Goal: Transaction & Acquisition: Purchase product/service

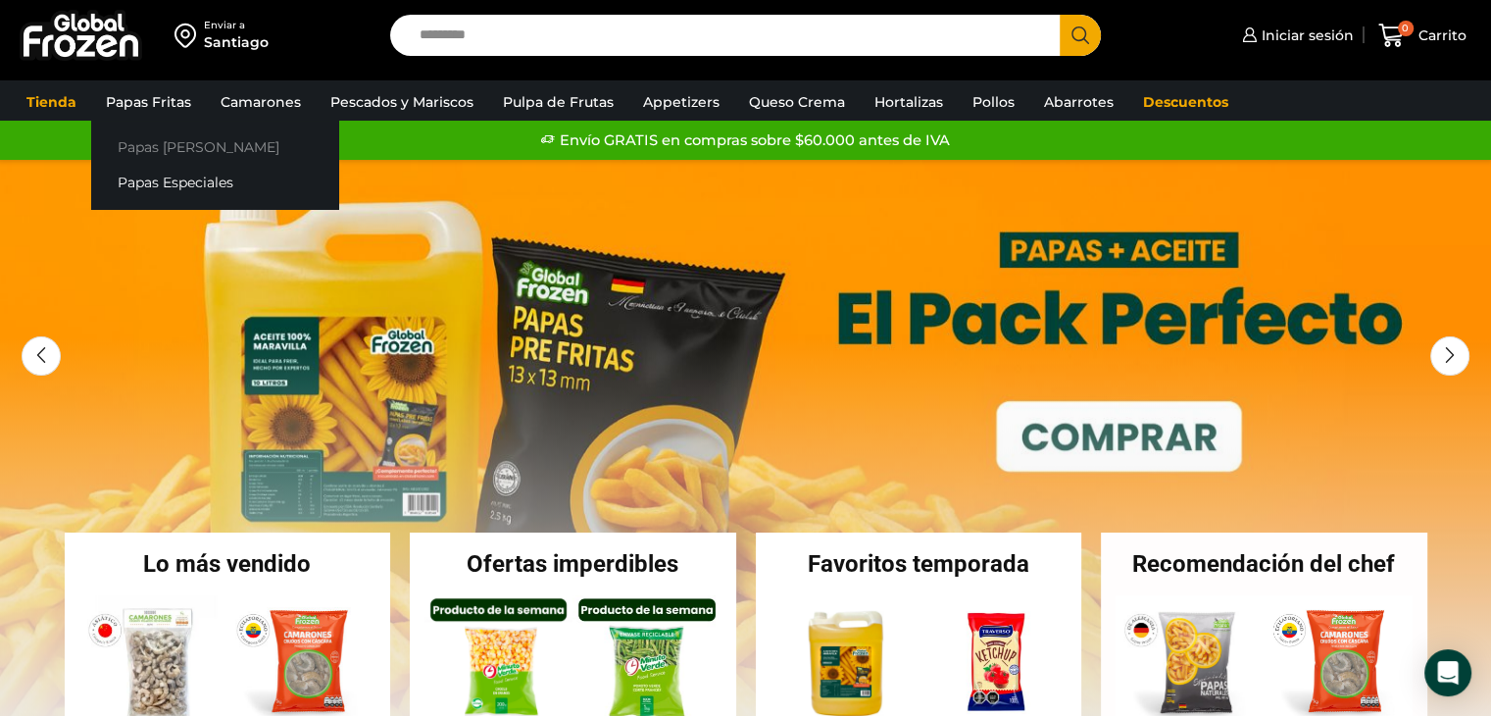
click at [161, 157] on link "Papas [PERSON_NAME]" at bounding box center [214, 146] width 247 height 36
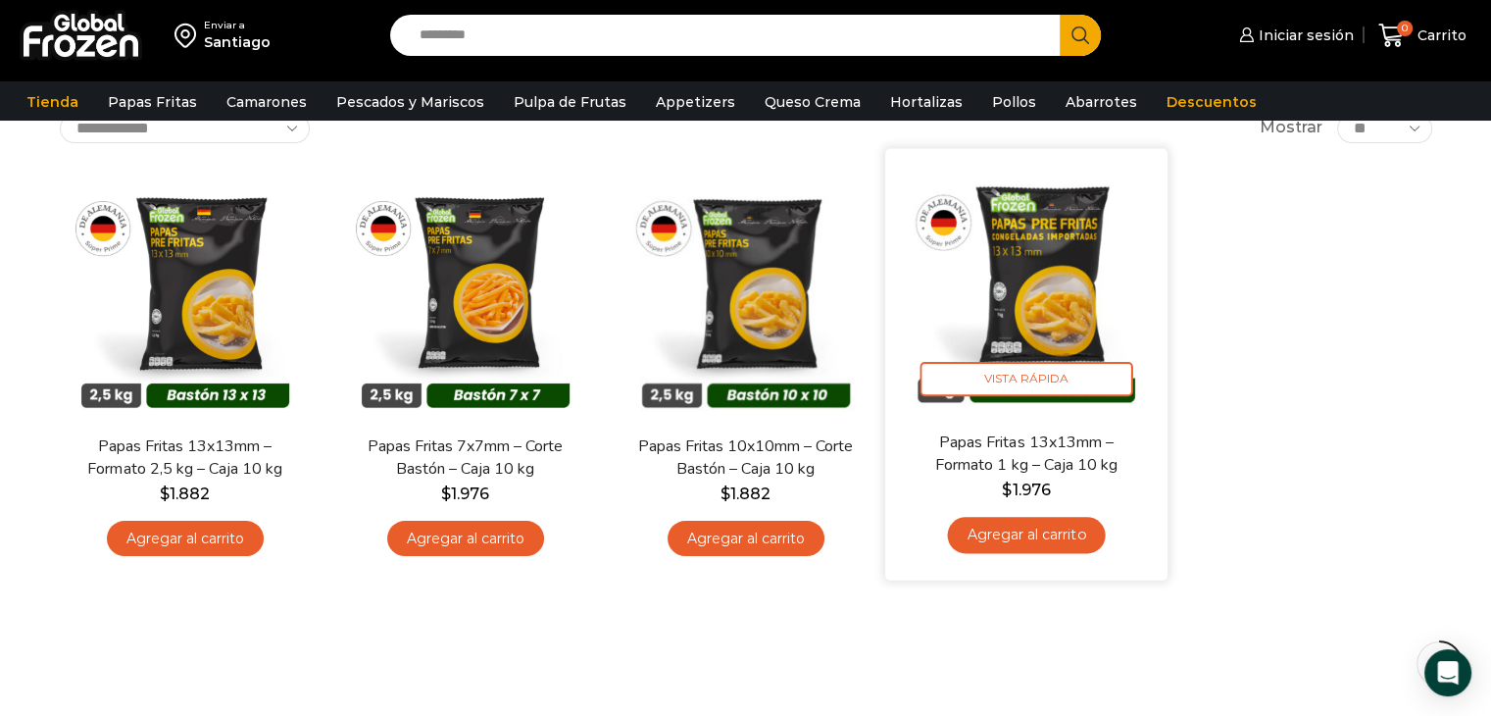
scroll to position [98, 0]
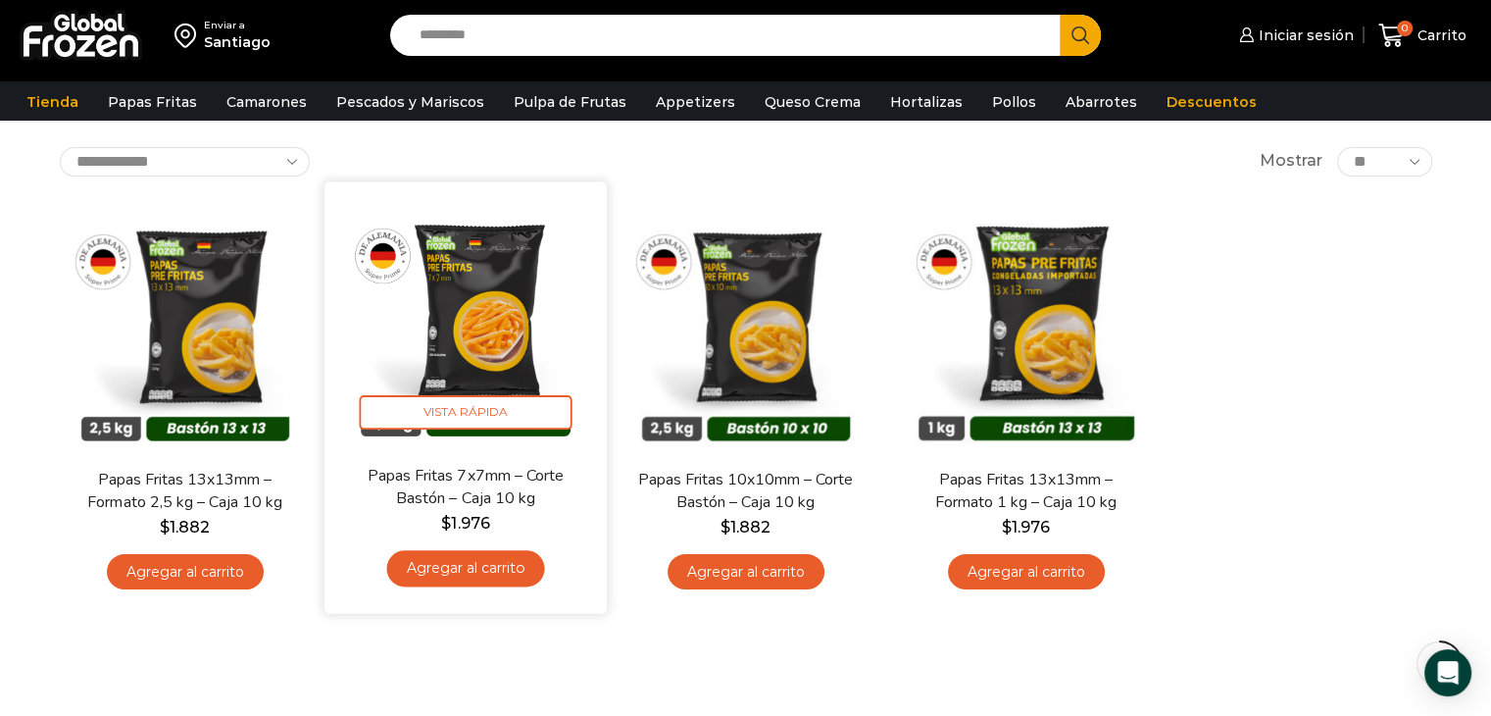
click at [507, 470] on link "Papas Fritas 7x7mm – Corte Bastón – Caja 10 kg" at bounding box center [464, 487] width 227 height 46
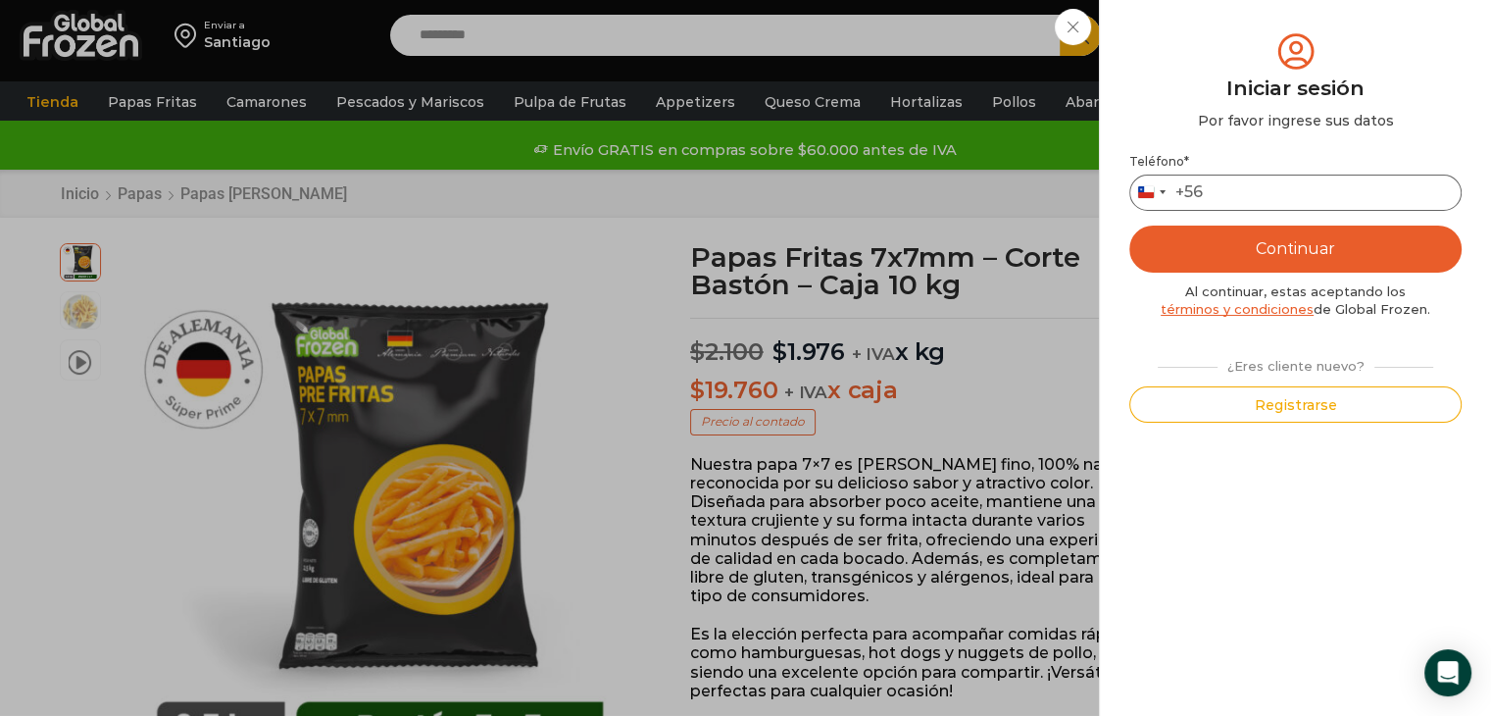
click at [1236, 207] on input "Teléfono *" at bounding box center [1296, 193] width 332 height 36
type input "*********"
click at [1130, 226] on button "Continuar" at bounding box center [1296, 249] width 332 height 47
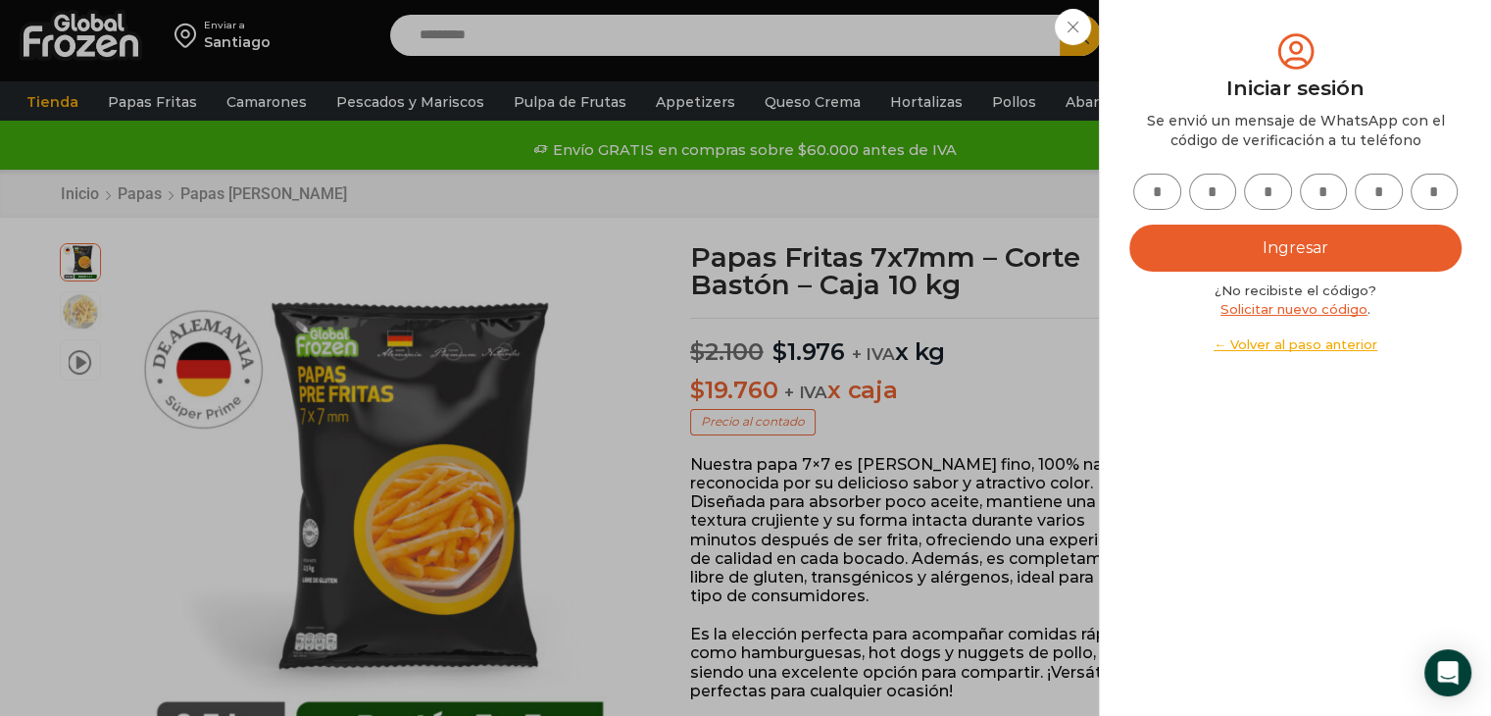
click at [1166, 202] on input "text" at bounding box center [1158, 192] width 48 height 36
type input "*"
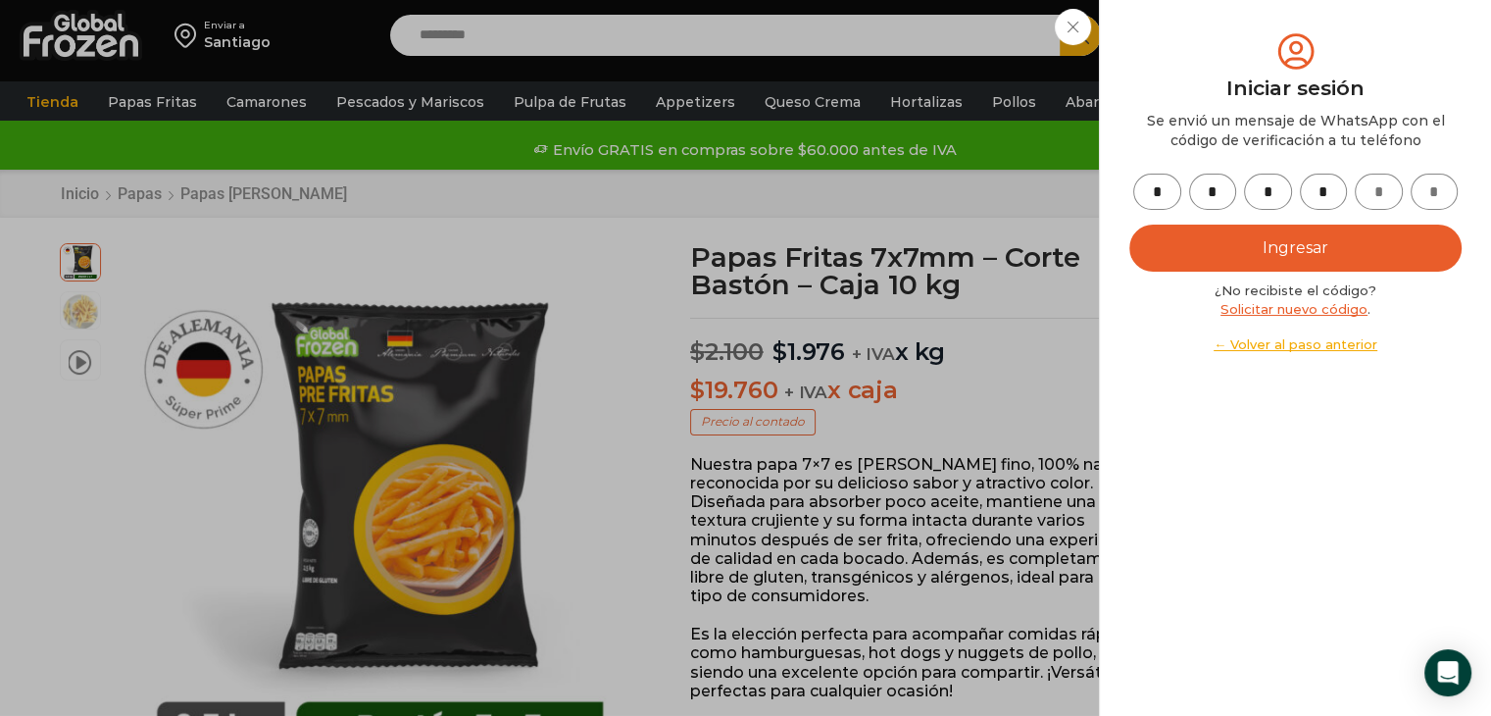
type input "*"
click at [1260, 261] on button "Ingresar" at bounding box center [1296, 248] width 332 height 47
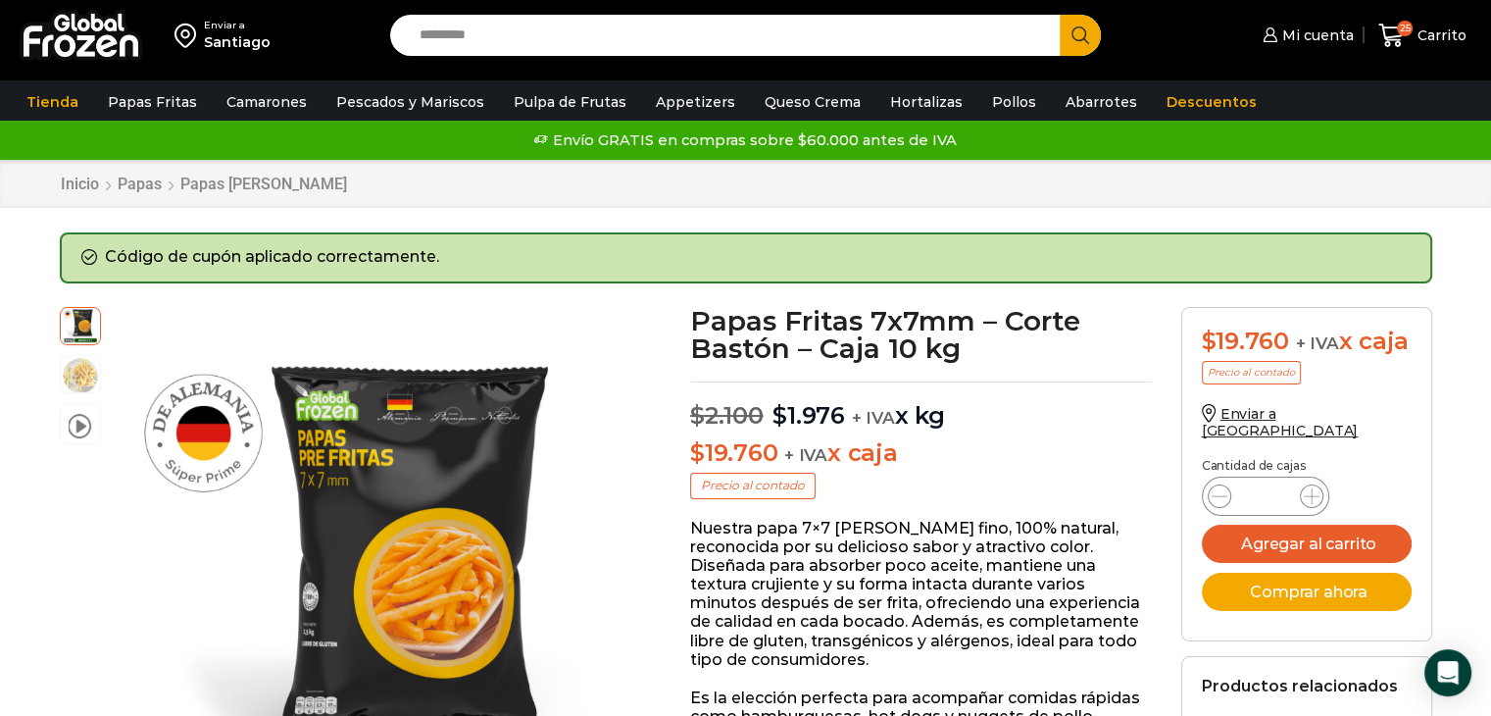
click at [1292, 484] on div "Papas Fritas 7x7mm - Corte Bastón - Caja 10 kg cantidad *" at bounding box center [1265, 496] width 127 height 39
click at [1275, 482] on input "*" at bounding box center [1265, 495] width 37 height 27
type input "**"
click at [1328, 531] on button "Agregar al carrito" at bounding box center [1307, 544] width 210 height 38
click at [1414, 21] on link "25 Carrito" at bounding box center [1423, 36] width 98 height 46
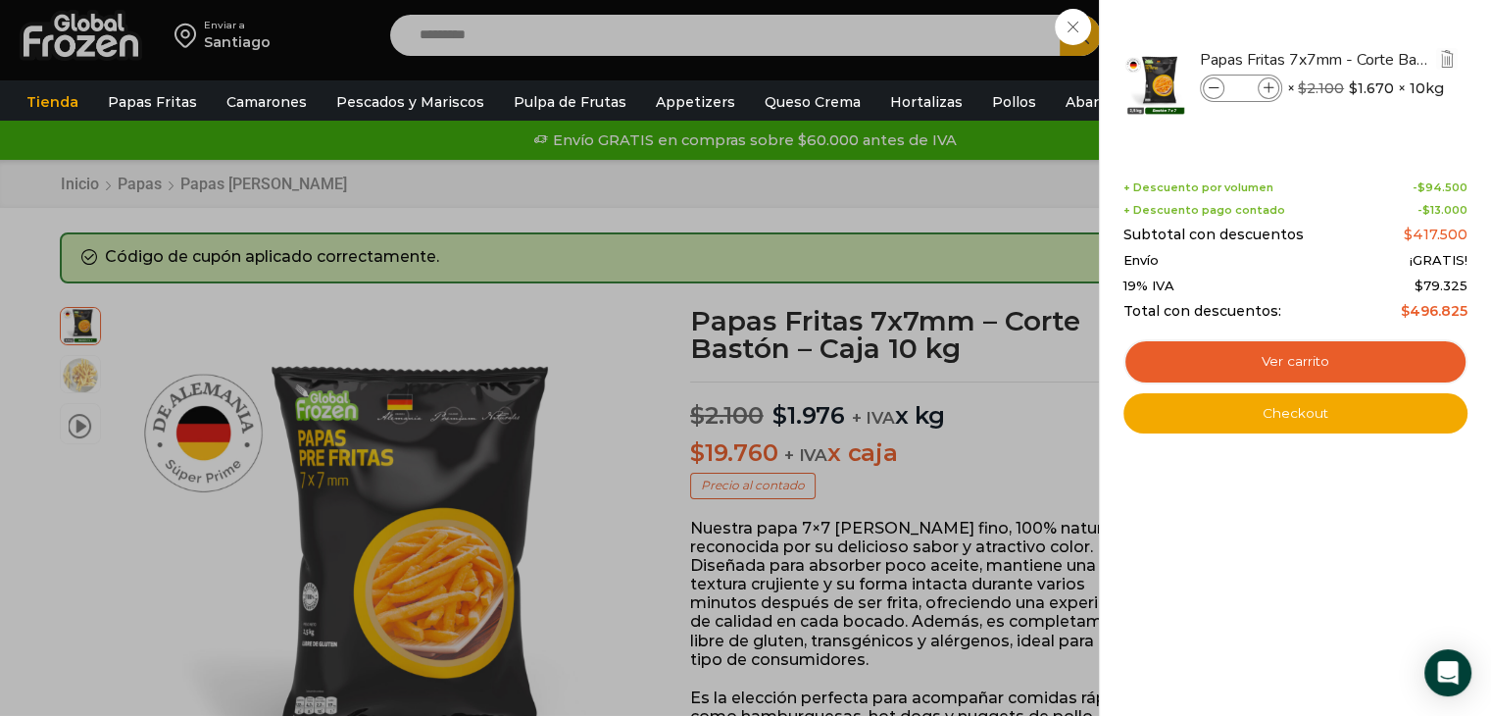
click at [1209, 87] on icon at bounding box center [1214, 88] width 11 height 11
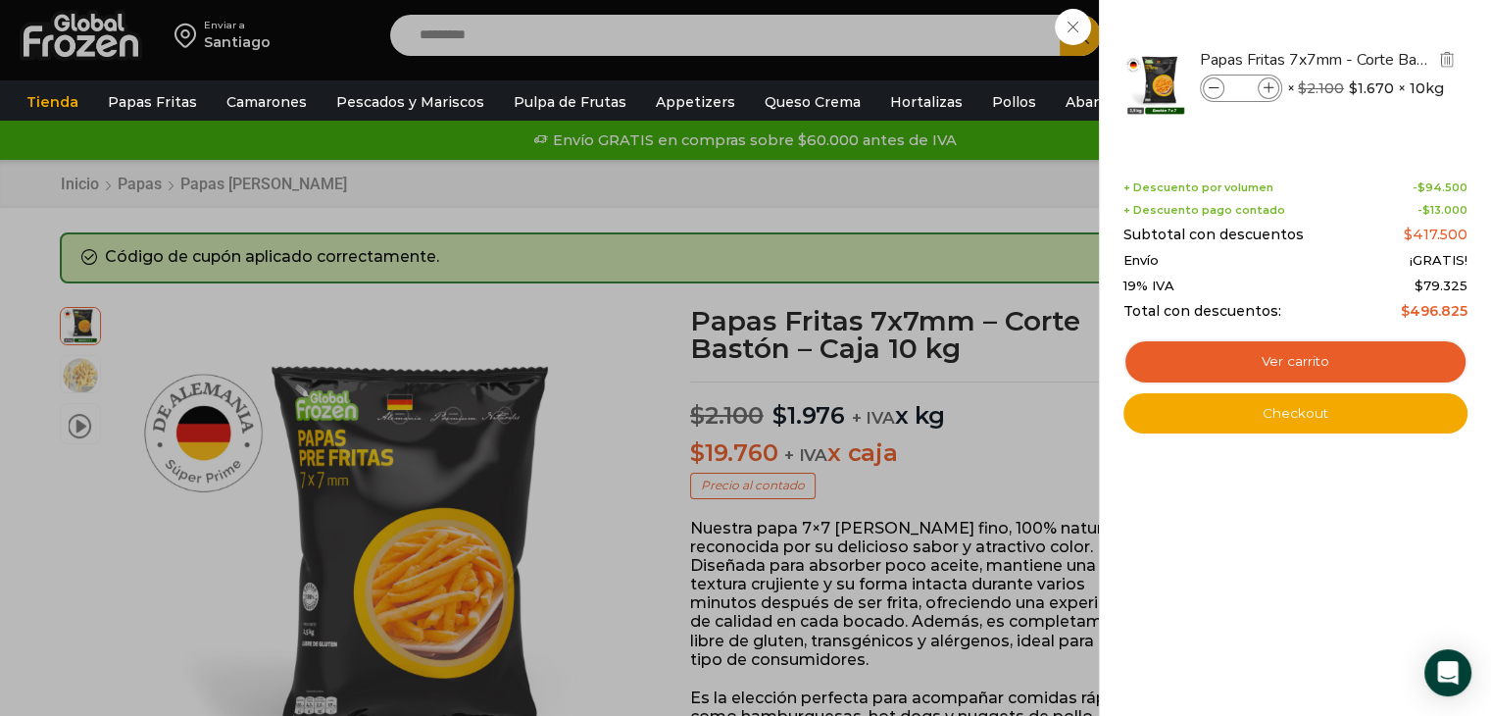
click at [1209, 87] on icon at bounding box center [1214, 88] width 11 height 11
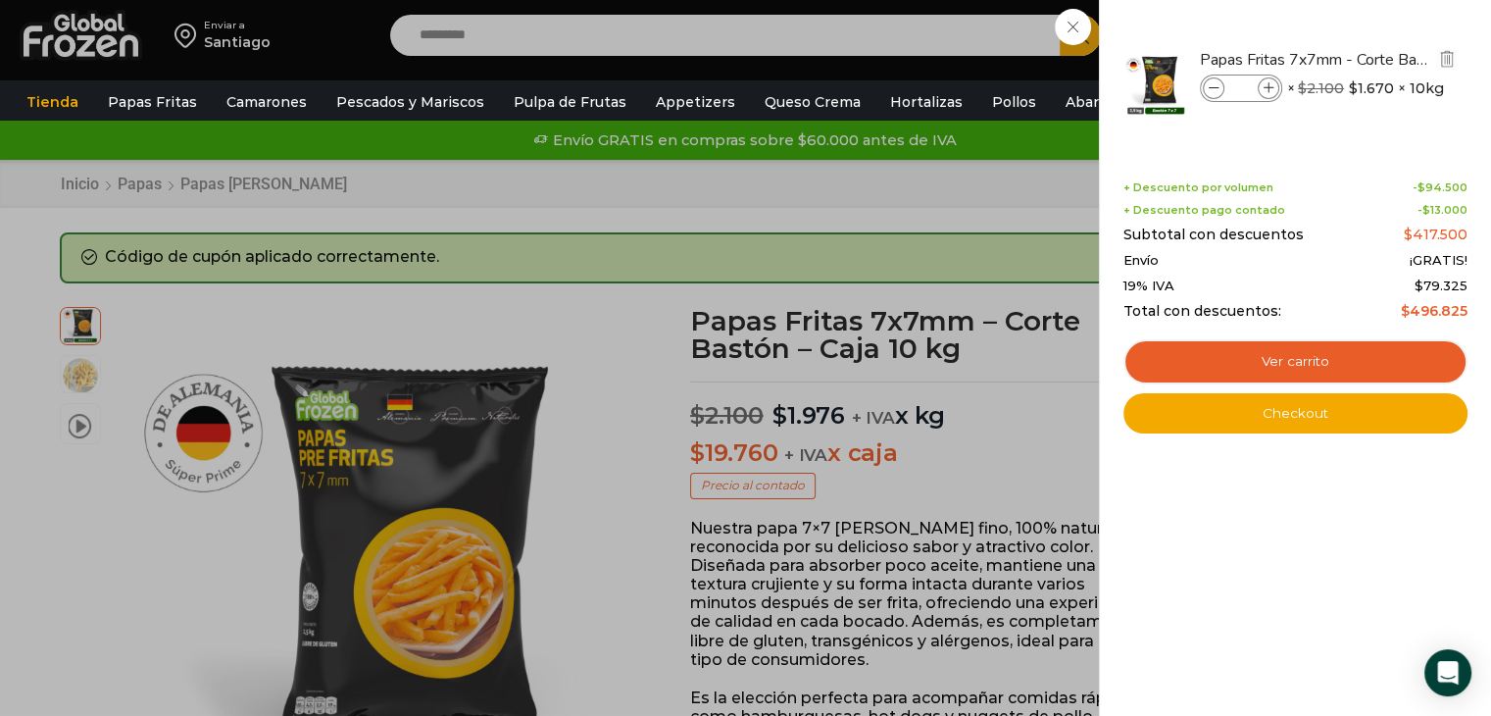
type input "**"
click at [1355, 247] on div "+ Descuento por volumen - $ 94.500 + Descuento pago contado - $ 13.000 Subtotal…" at bounding box center [1296, 250] width 344 height 138
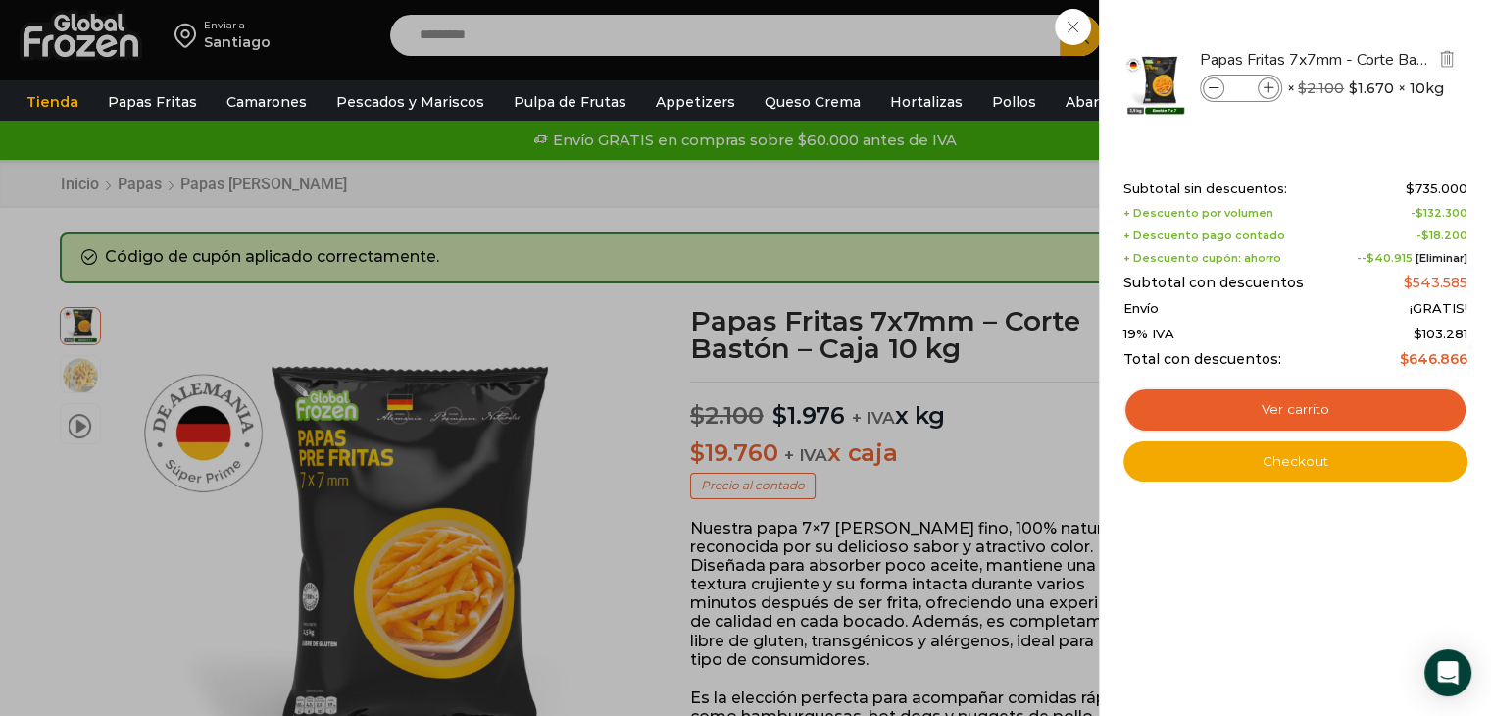
click at [1208, 80] on span at bounding box center [1214, 88] width 22 height 22
click at [1208, 82] on span at bounding box center [1214, 88] width 22 height 22
click at [1209, 83] on icon at bounding box center [1214, 88] width 11 height 11
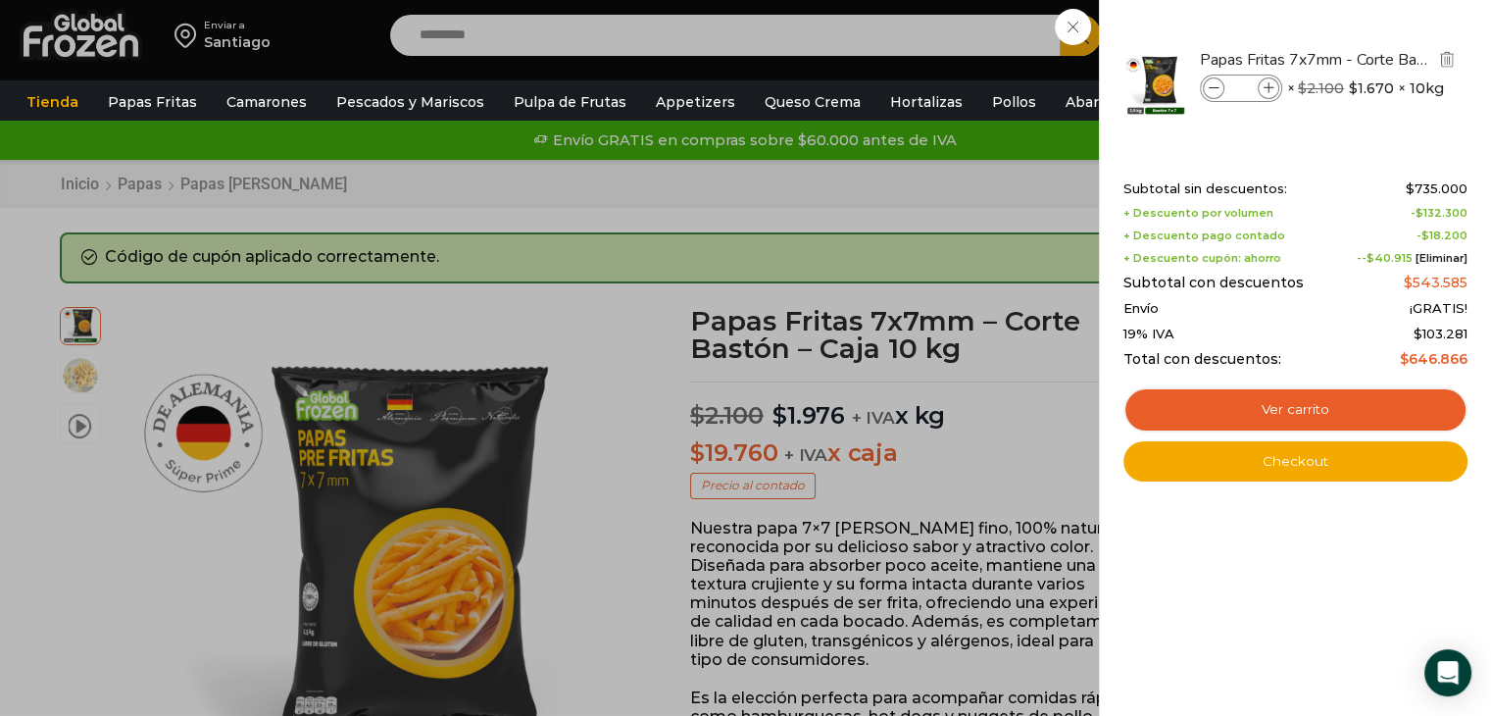
click at [1209, 83] on icon at bounding box center [1214, 88] width 11 height 11
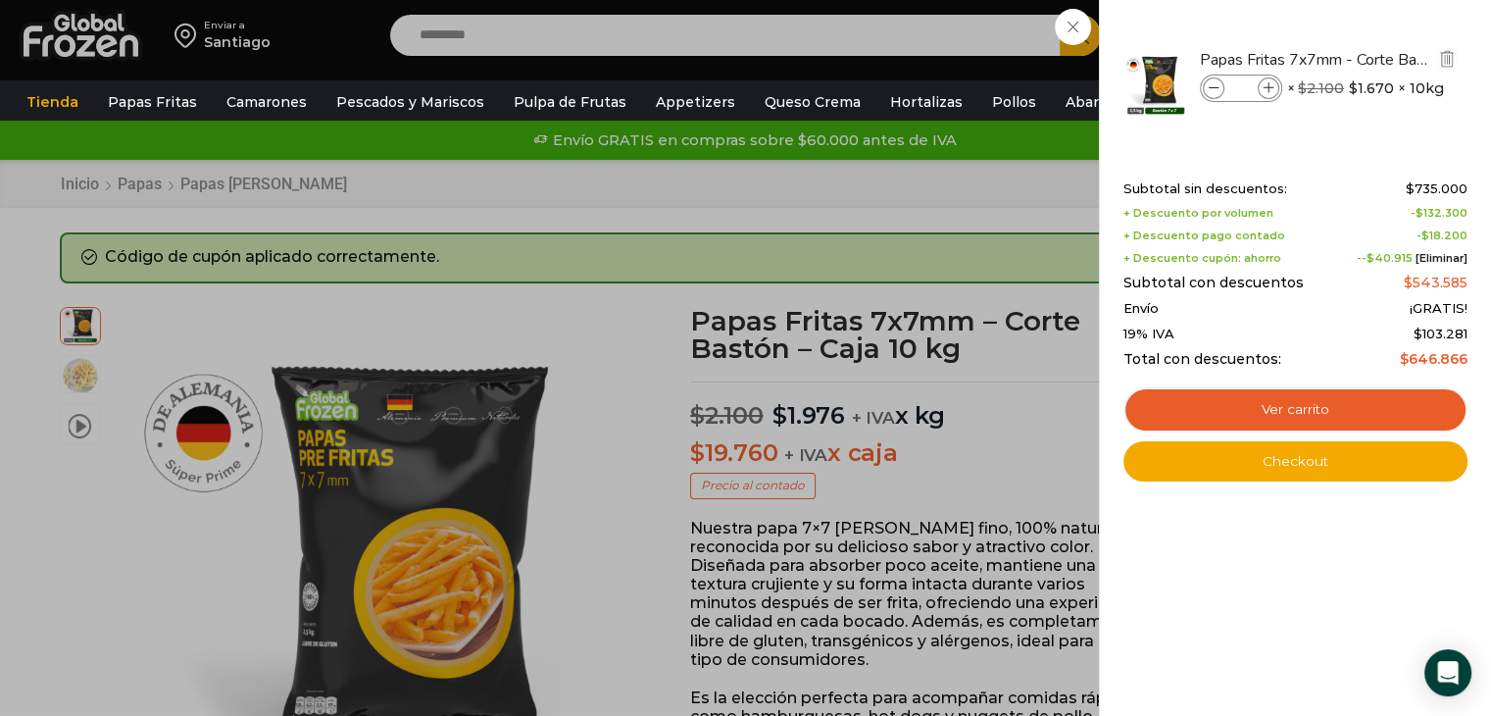
type input "**"
click at [1209, 83] on icon at bounding box center [1214, 88] width 11 height 11
type input "**"
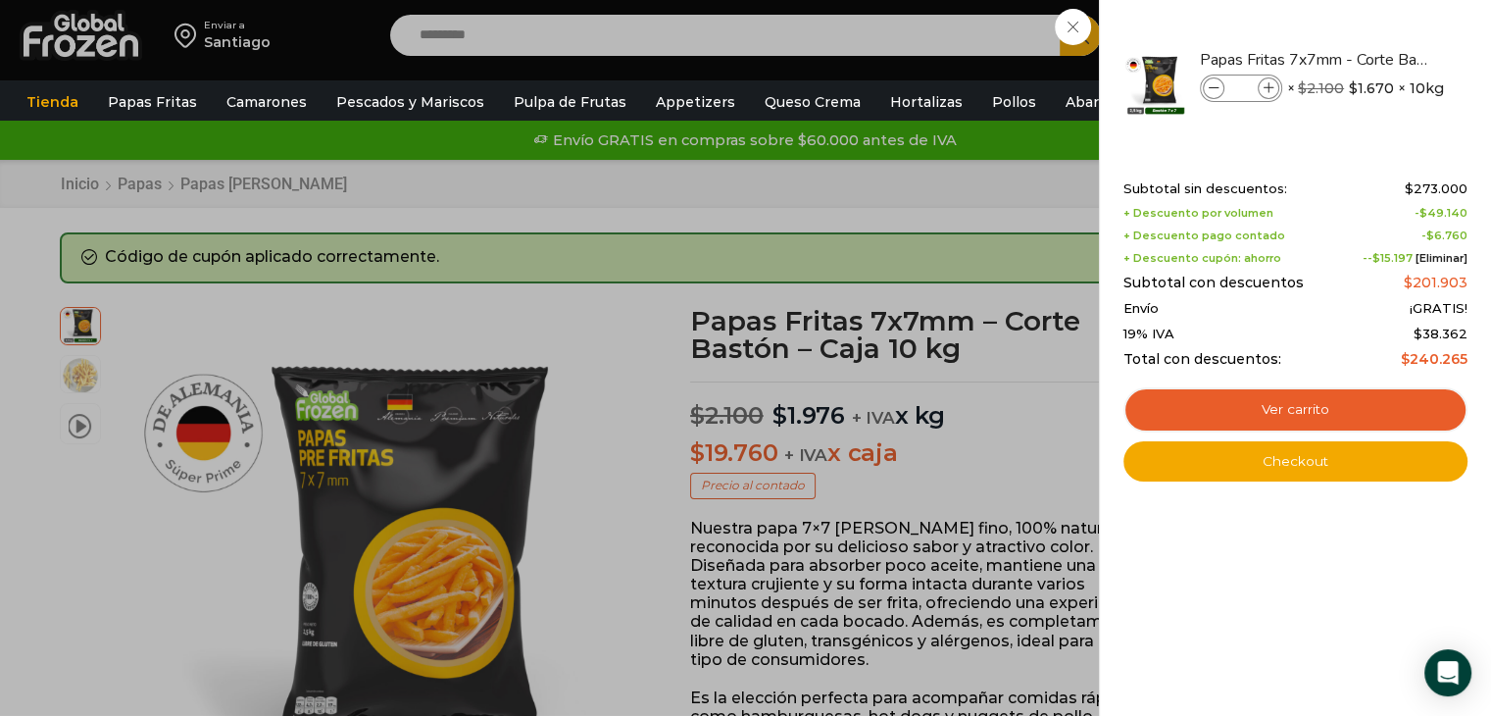
click at [1369, 232] on div "+ Descuento pago contado - $ 6.760" at bounding box center [1296, 235] width 344 height 13
click at [1209, 91] on icon at bounding box center [1214, 88] width 11 height 11
type input "**"
click at [1271, 87] on icon at bounding box center [1269, 88] width 11 height 11
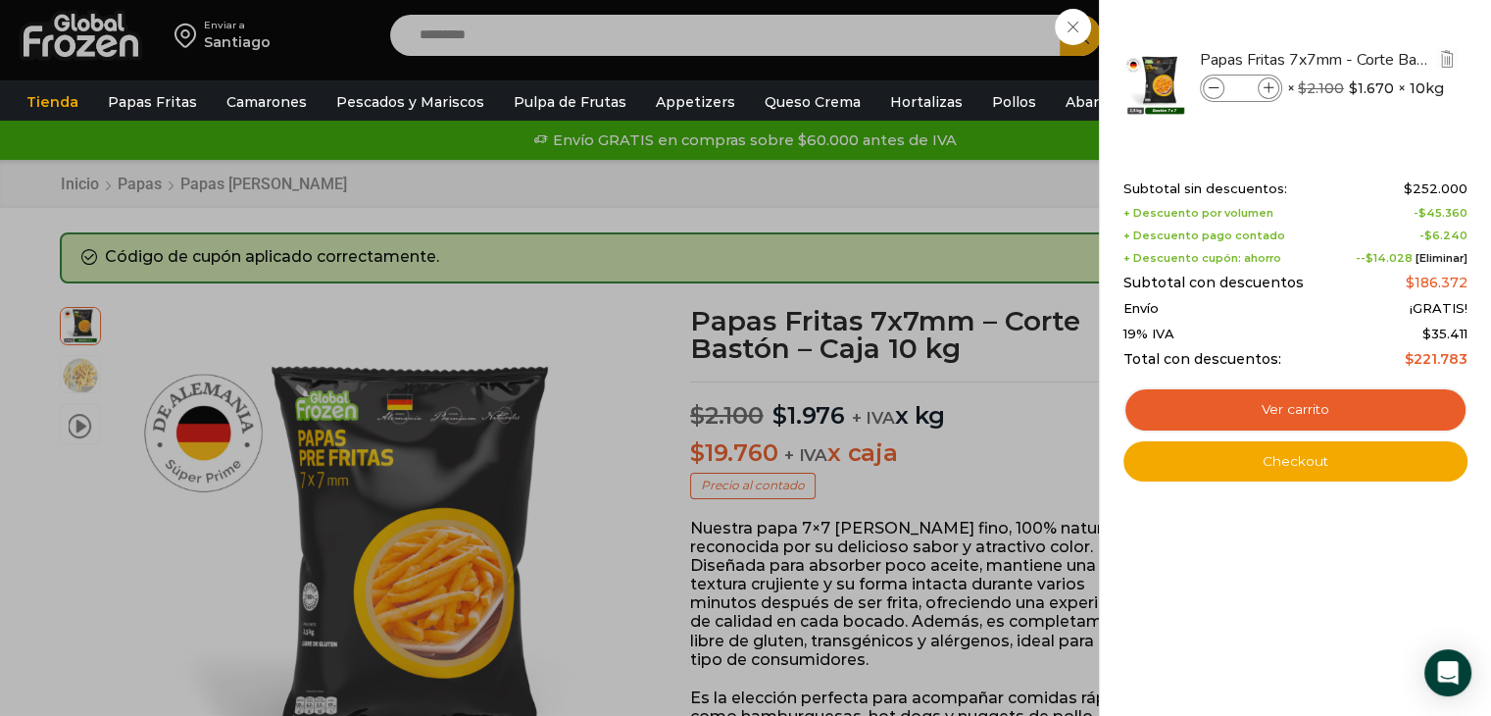
type input "**"
click at [1374, 59] on div "14 Carrito 14 14 Shopping Cart" at bounding box center [1423, 36] width 98 height 46
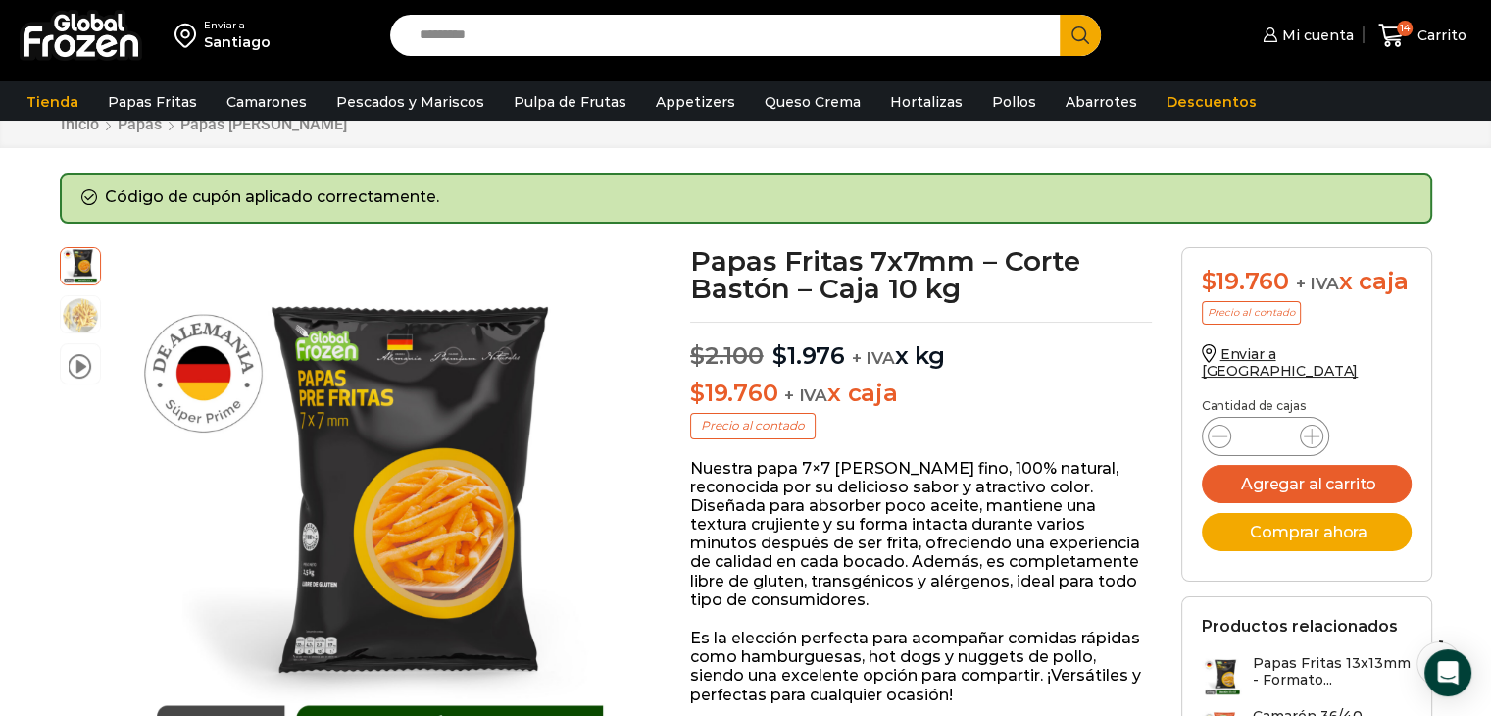
scroll to position [98, 0]
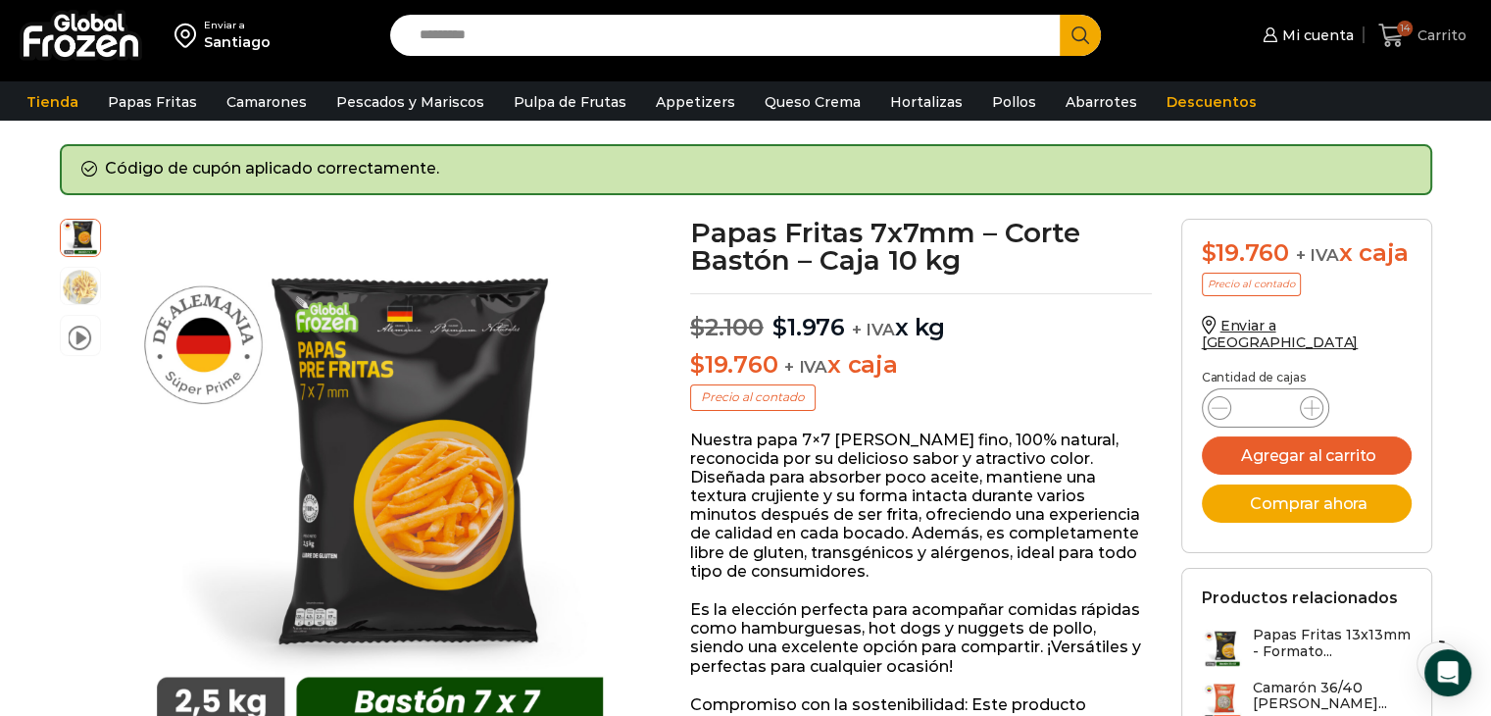
click at [1433, 34] on span "Carrito" at bounding box center [1440, 35] width 54 height 20
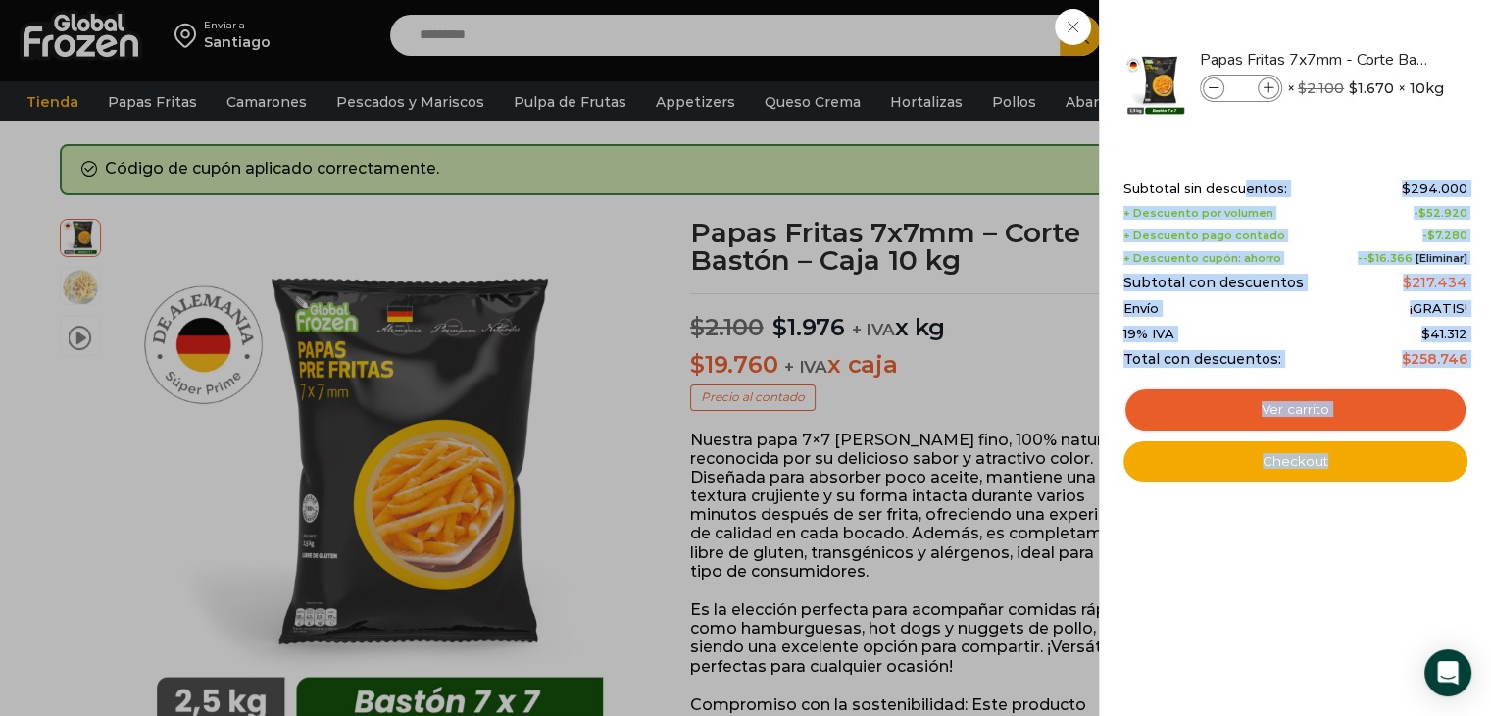
drag, startPoint x: 1469, startPoint y: 366, endPoint x: 1216, endPoint y: 176, distance: 316.5
click at [1227, 181] on div "14 Shopping Cart Papas Fritas 7x7mm - Corte Bastón - Caja 10 kg Papas Fritas 7x…" at bounding box center [1295, 358] width 392 height 716
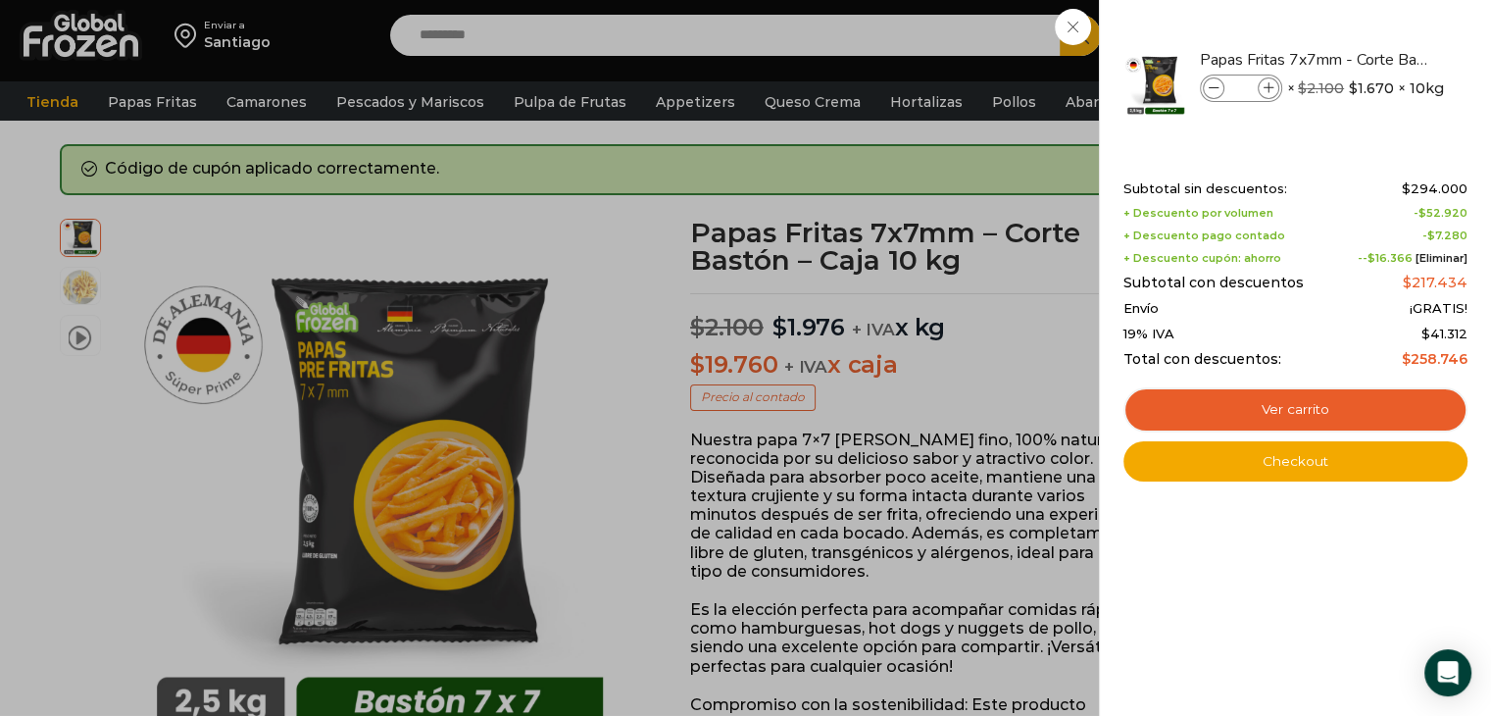
click at [1196, 177] on div "Shopping cart (14) Subtotal sin descuentos: $ 294.000 + Descuento por volumen -…" at bounding box center [1296, 316] width 344 height 329
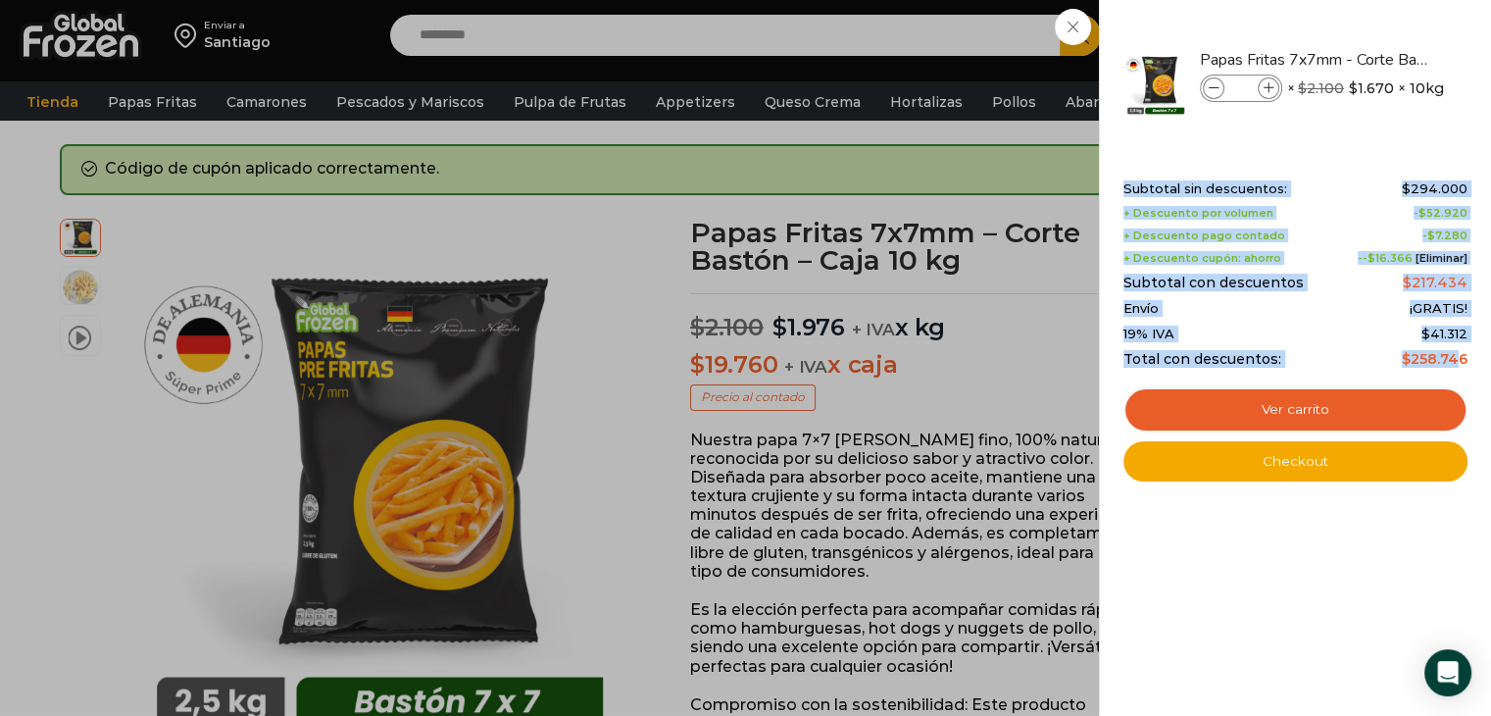
drag, startPoint x: 1122, startPoint y: 189, endPoint x: 1457, endPoint y: 366, distance: 379.0
click at [1457, 366] on div "14 Shopping Cart Papas Fritas 7x7mm - Corte Bastón - Caja 10 kg Papas Fritas 7x…" at bounding box center [1295, 358] width 392 height 716
click at [1462, 366] on bdi "$ 258.746" at bounding box center [1435, 359] width 66 height 18
drag, startPoint x: 1168, startPoint y: 197, endPoint x: 1396, endPoint y: 277, distance: 241.9
click at [1396, 277] on div "Subtotal sin descuentos: $ 294.000 + Descuento por volumen - $ 52.920 + Descuen…" at bounding box center [1296, 274] width 344 height 186
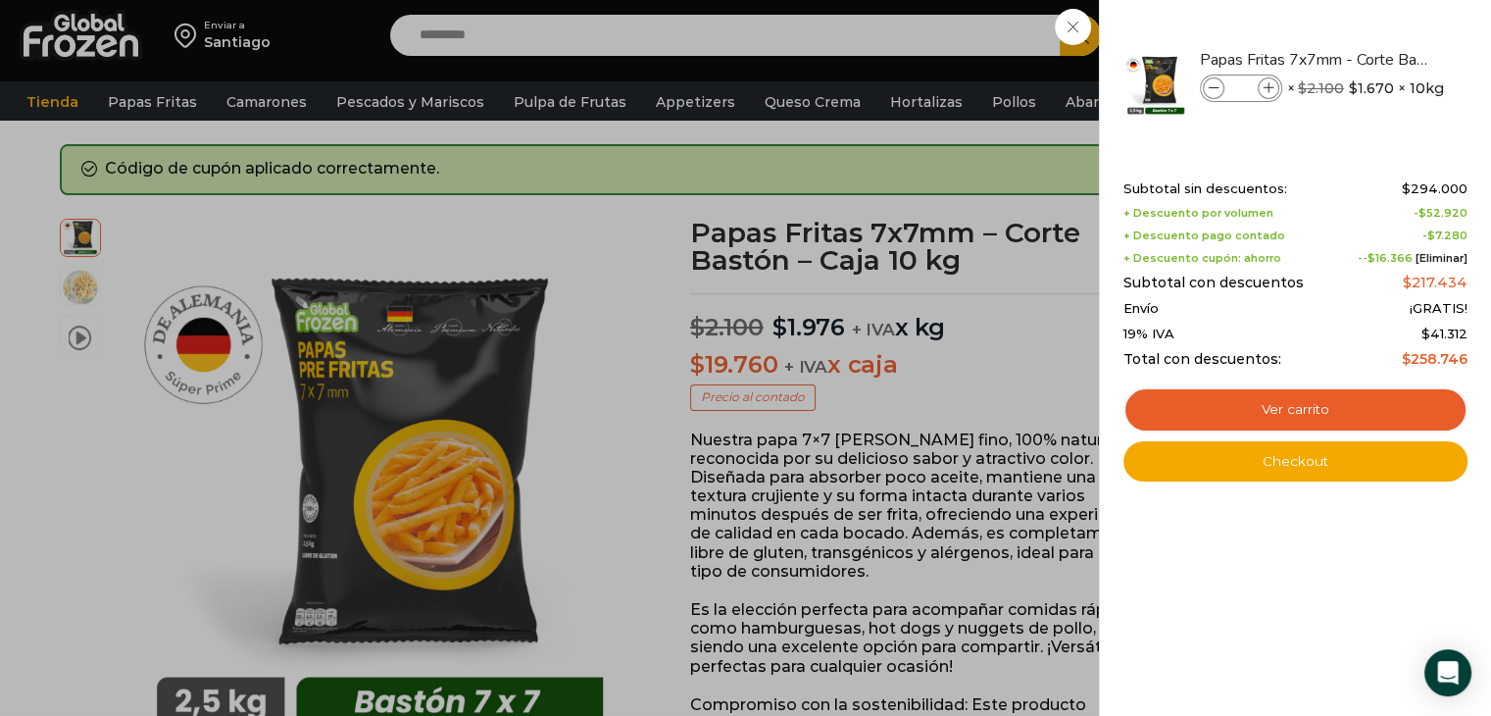
click at [1437, 301] on span "¡GRATIS!" at bounding box center [1439, 309] width 58 height 16
click at [1267, 92] on icon at bounding box center [1269, 88] width 11 height 11
type input "**"
click at [1345, 172] on div "Shopping cart (14) Subtotal sin descuentos: $ 294.000 + Descuento por volumen -…" at bounding box center [1296, 316] width 344 height 329
click at [1264, 91] on icon at bounding box center [1269, 88] width 11 height 11
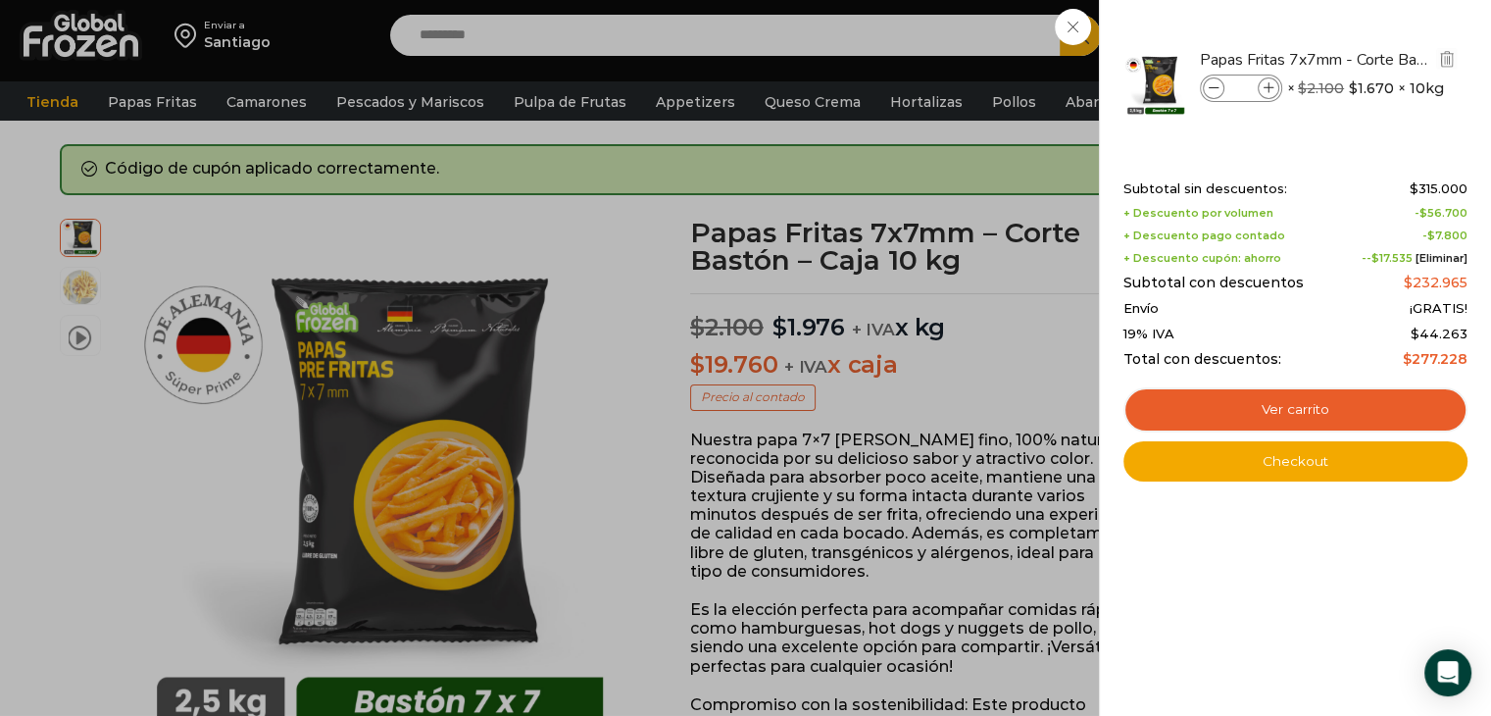
type input "**"
click at [1264, 91] on div at bounding box center [1296, 83] width 348 height 108
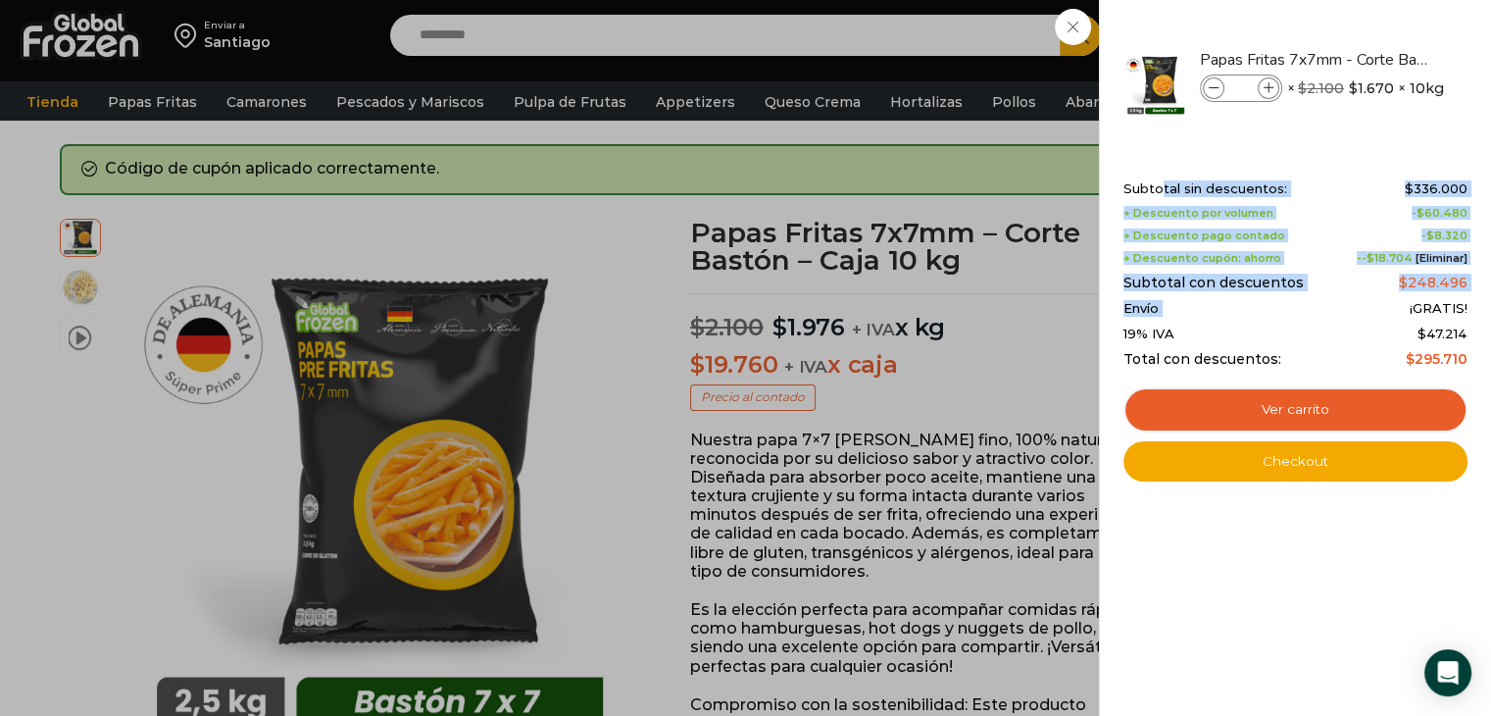
drag, startPoint x: 1161, startPoint y: 182, endPoint x: 1286, endPoint y: 303, distance: 174.1
click at [1286, 303] on div "Subtotal sin descuentos: $ 336.000 + Descuento por volumen - $ 60.480 + Descuen…" at bounding box center [1296, 274] width 344 height 186
click at [1290, 307] on div "Envío ¡GRATIS!" at bounding box center [1296, 309] width 344 height 16
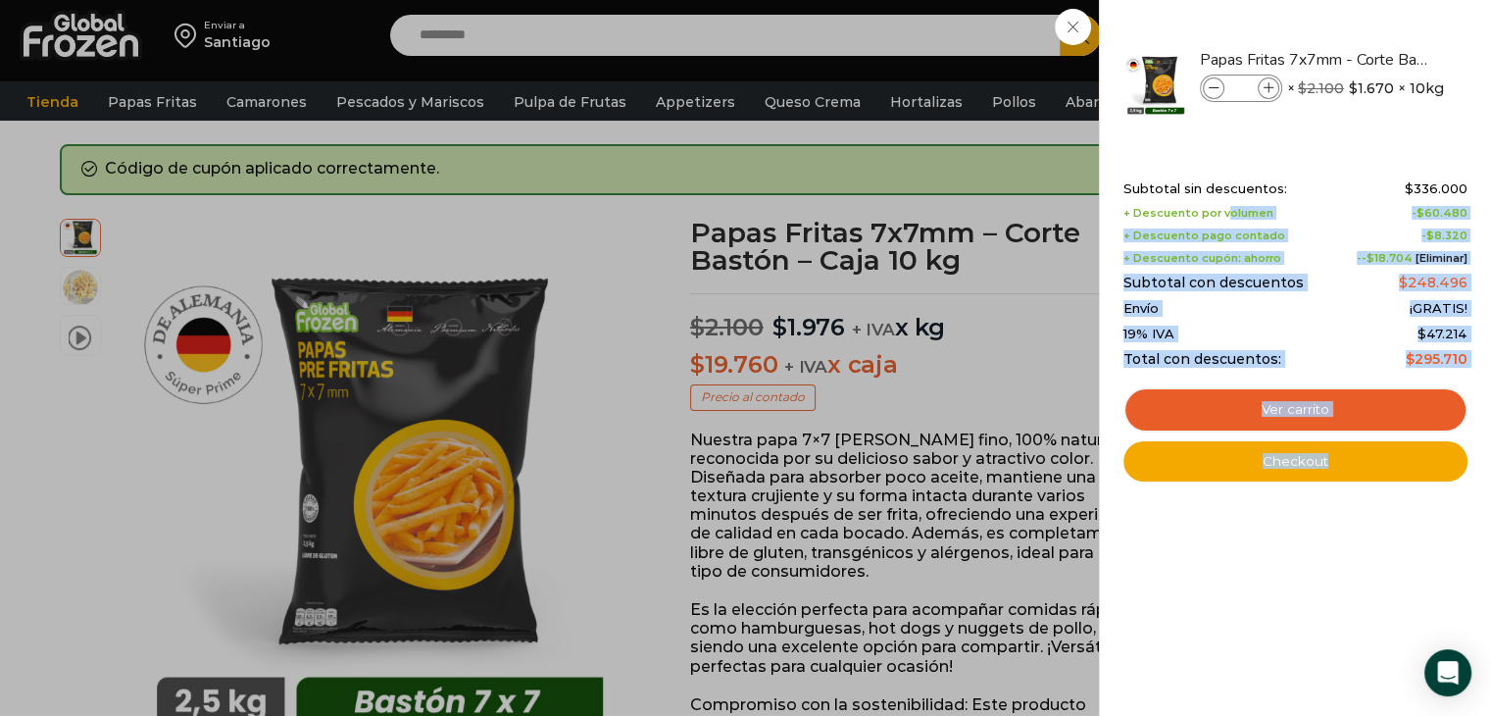
drag, startPoint x: 1479, startPoint y: 366, endPoint x: 1221, endPoint y: 209, distance: 301.9
click at [1221, 209] on div "16 Shopping Cart Papas Fritas 7x7mm - Corte Bastón - Caja 10 kg Papas Fritas 7x…" at bounding box center [1295, 358] width 392 height 716
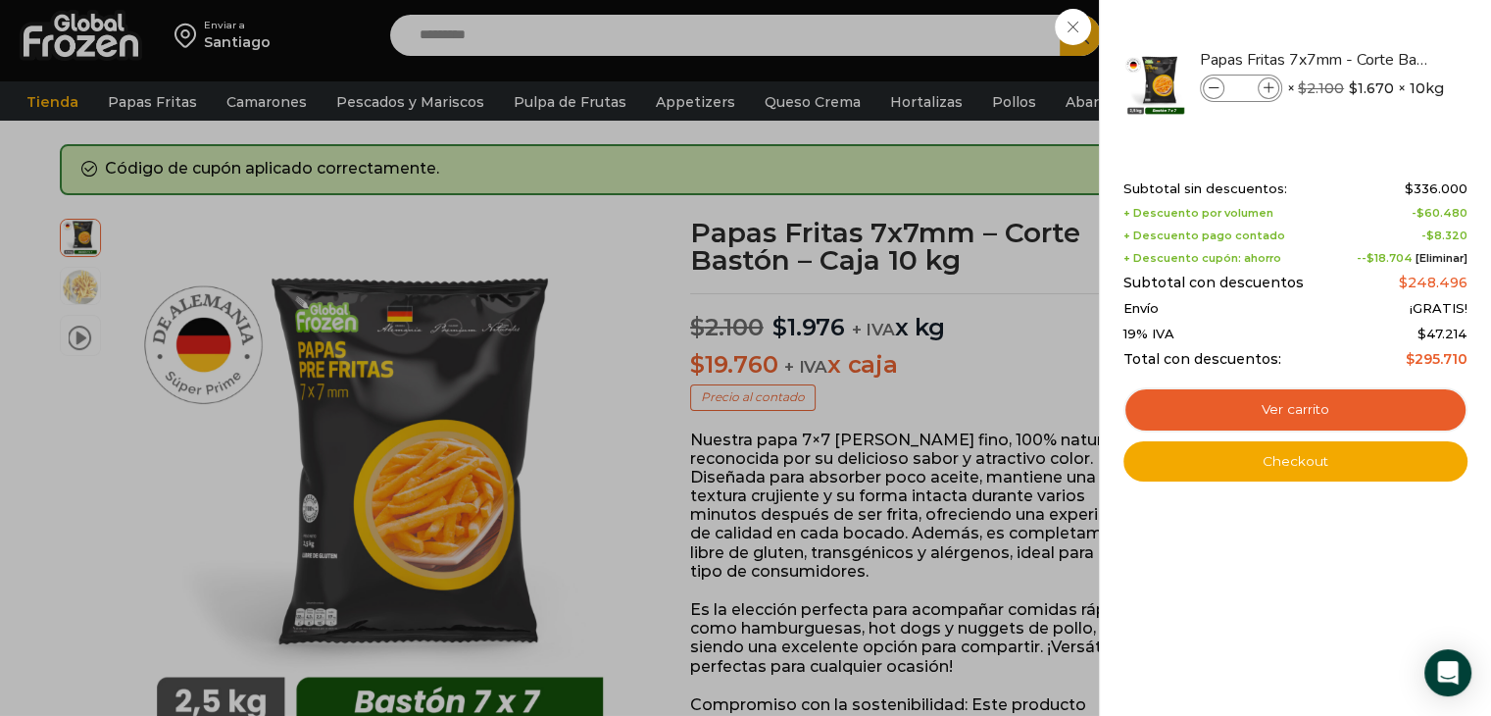
click at [1187, 185] on span "Subtotal sin descuentos:" at bounding box center [1206, 189] width 164 height 16
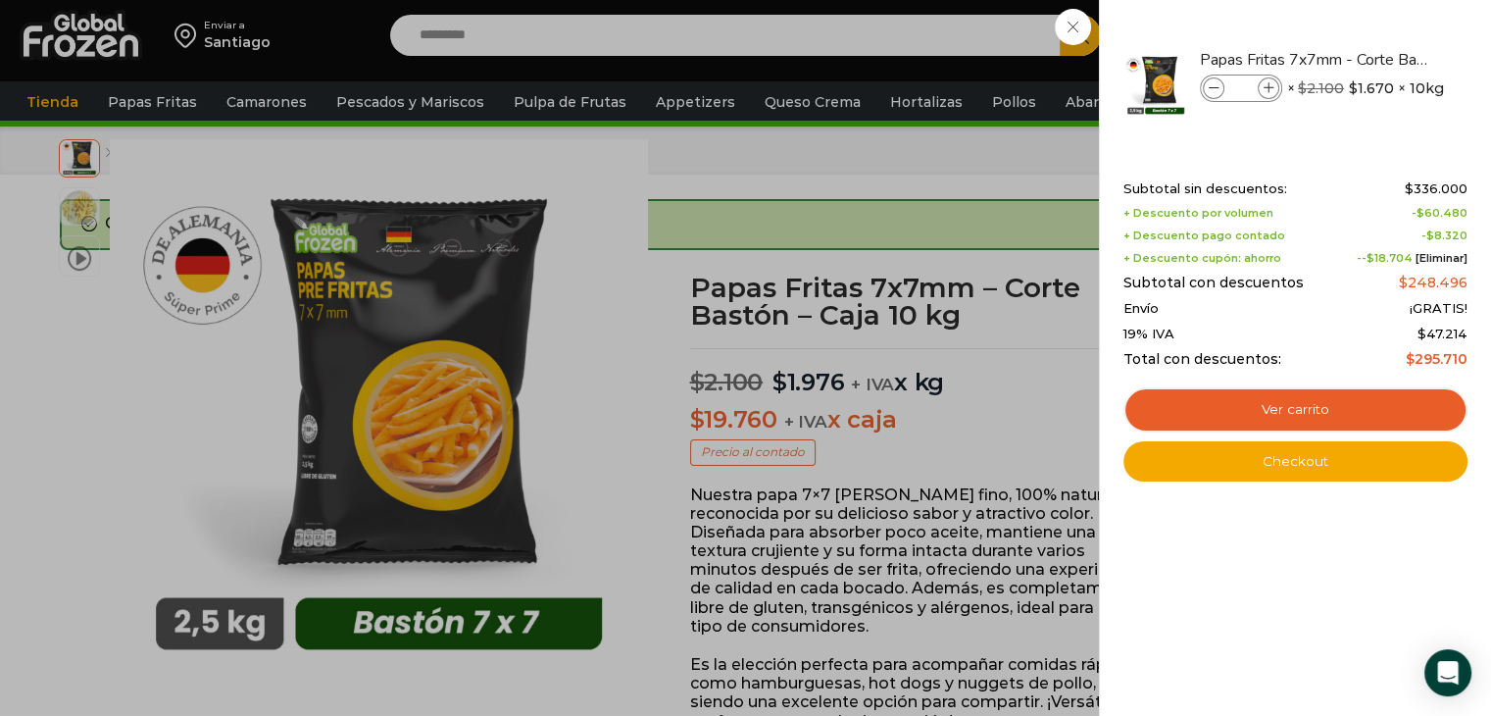
scroll to position [0, 0]
